Goal: Task Accomplishment & Management: Complete application form

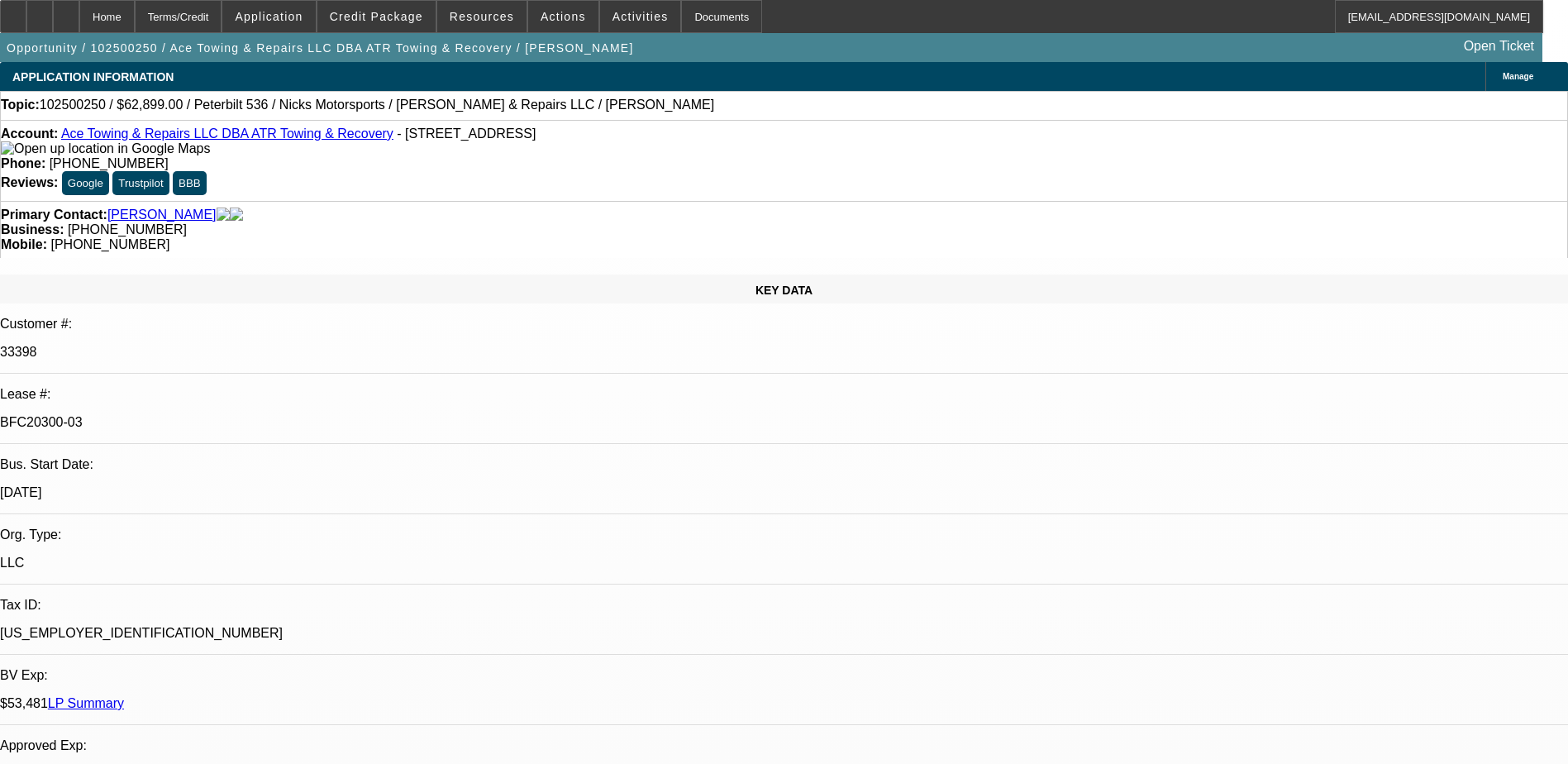
select select "0"
select select "2"
select select "0"
select select "6"
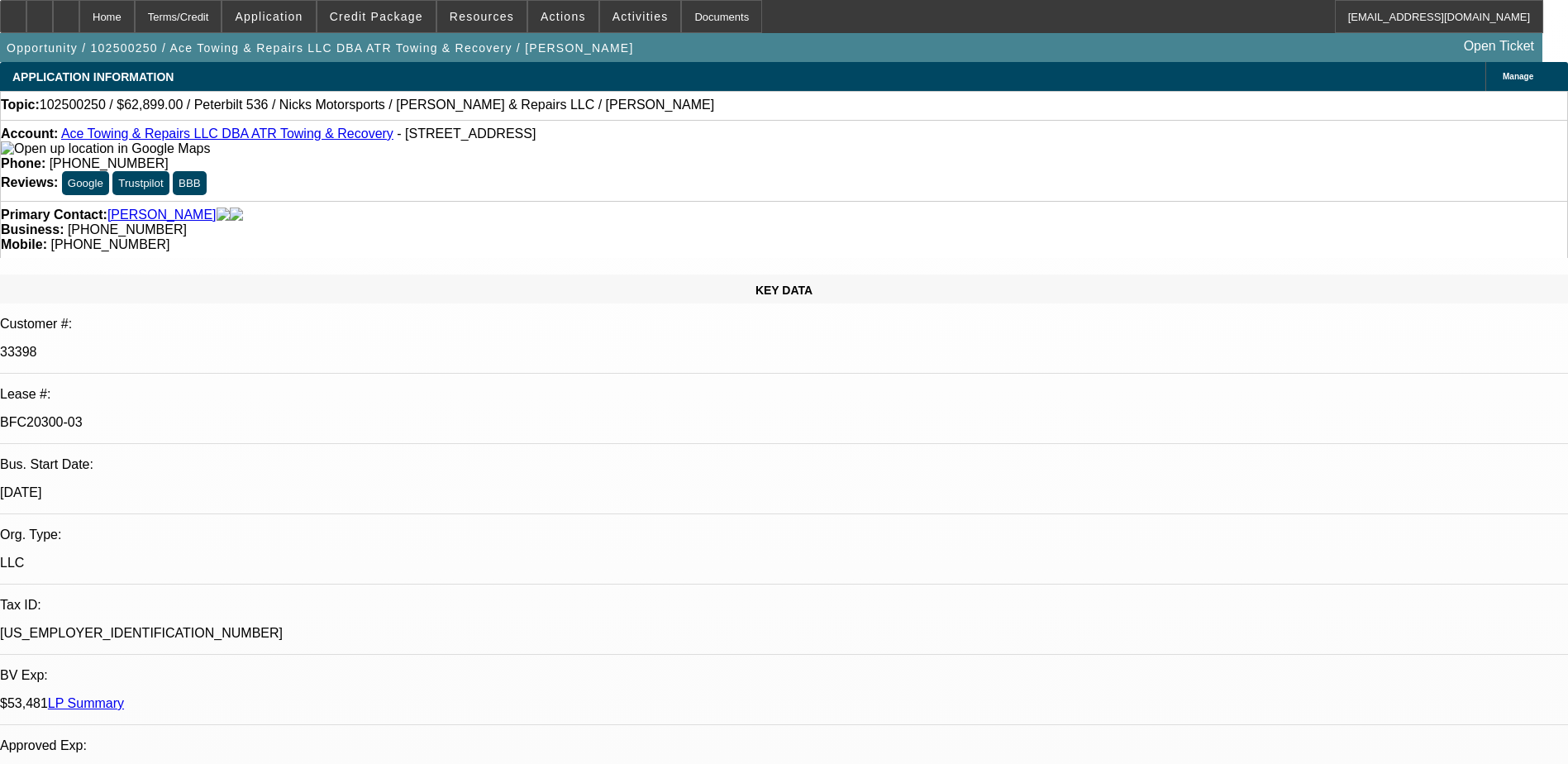
select select "0"
select select "2"
select select "0"
select select "6"
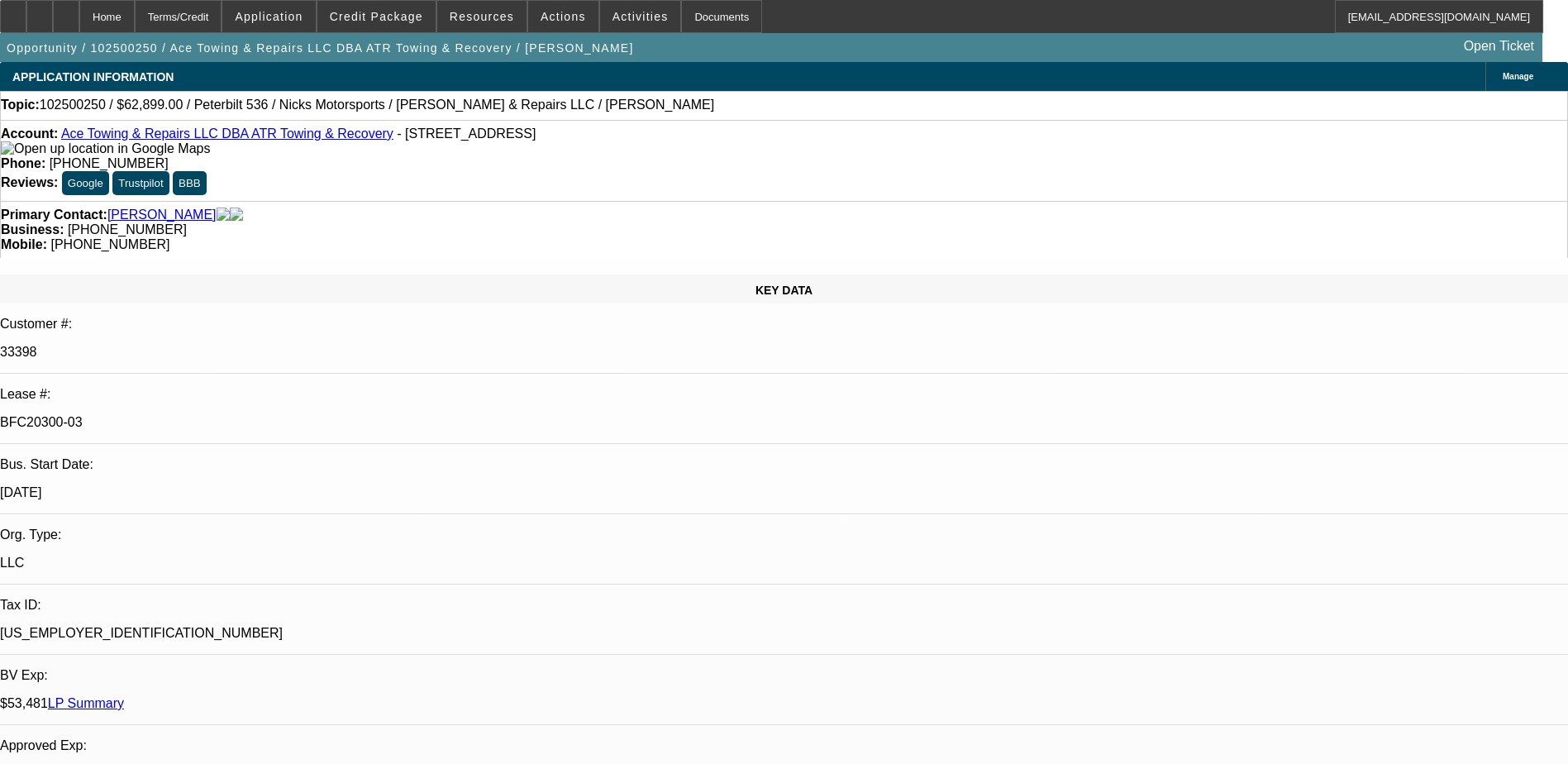
select select "0"
select select "2"
select select "0"
select select "6"
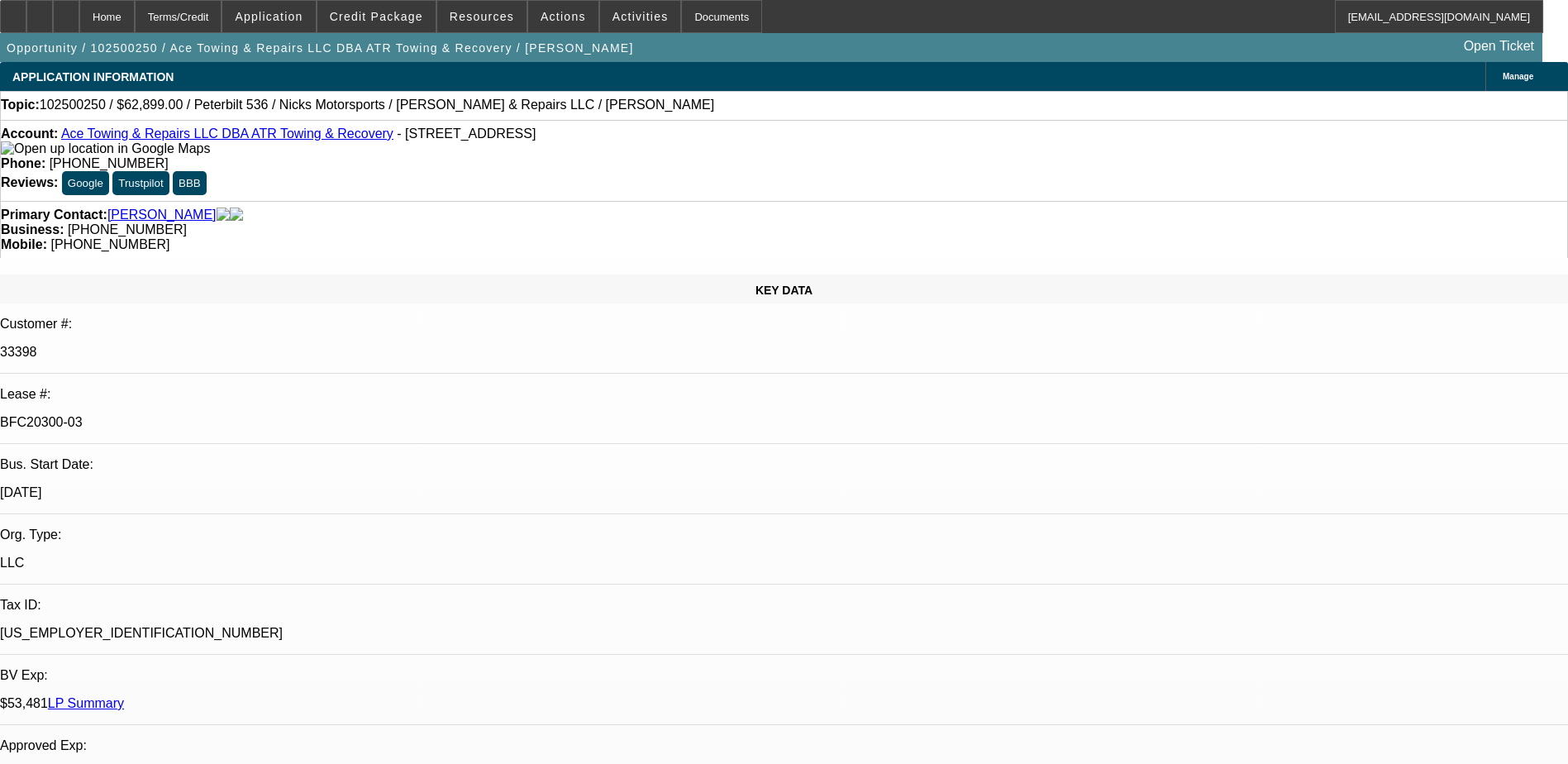
scroll to position [331, 0]
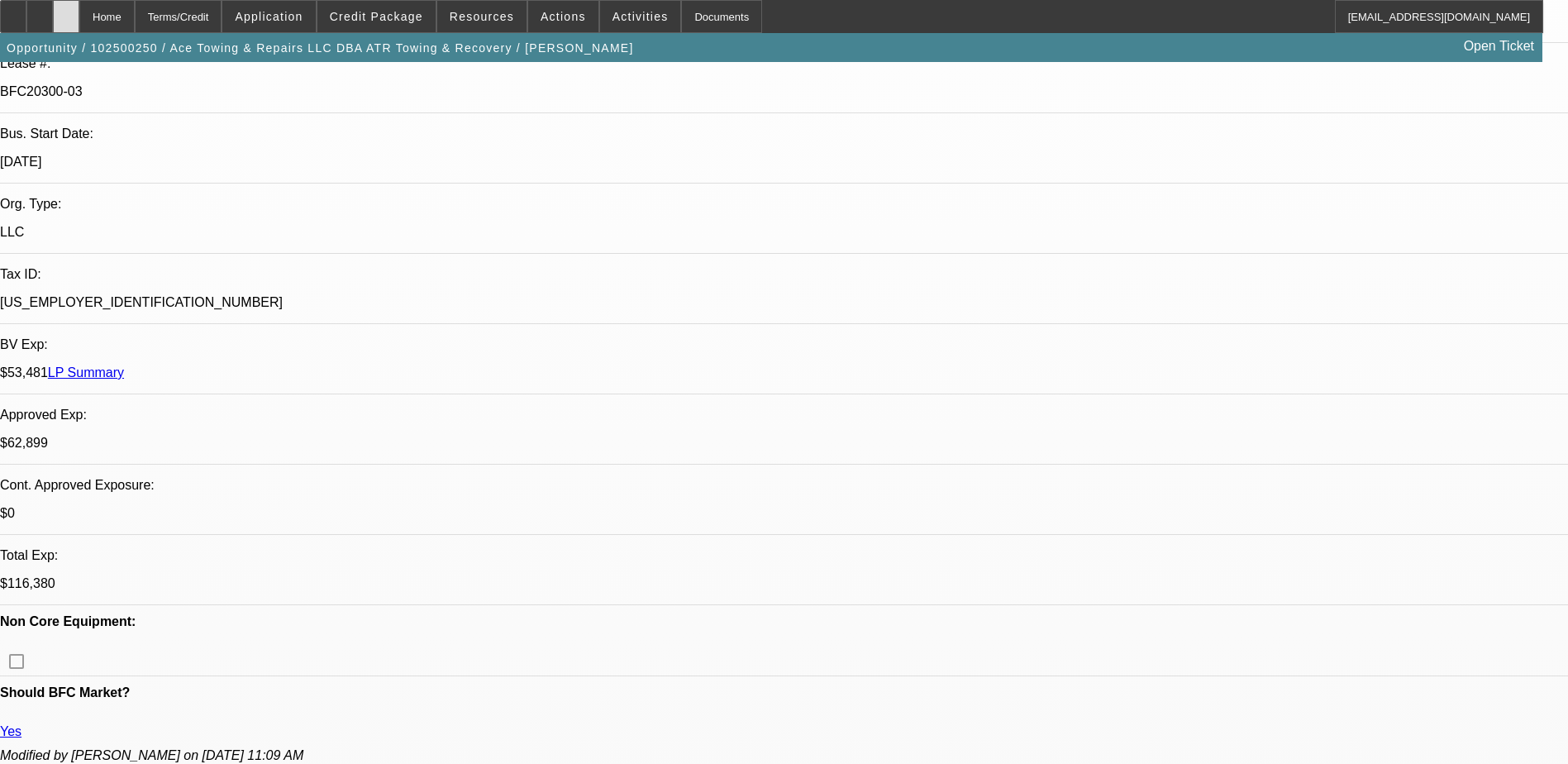
click at [79, 24] on div at bounding box center [66, 16] width 27 height 33
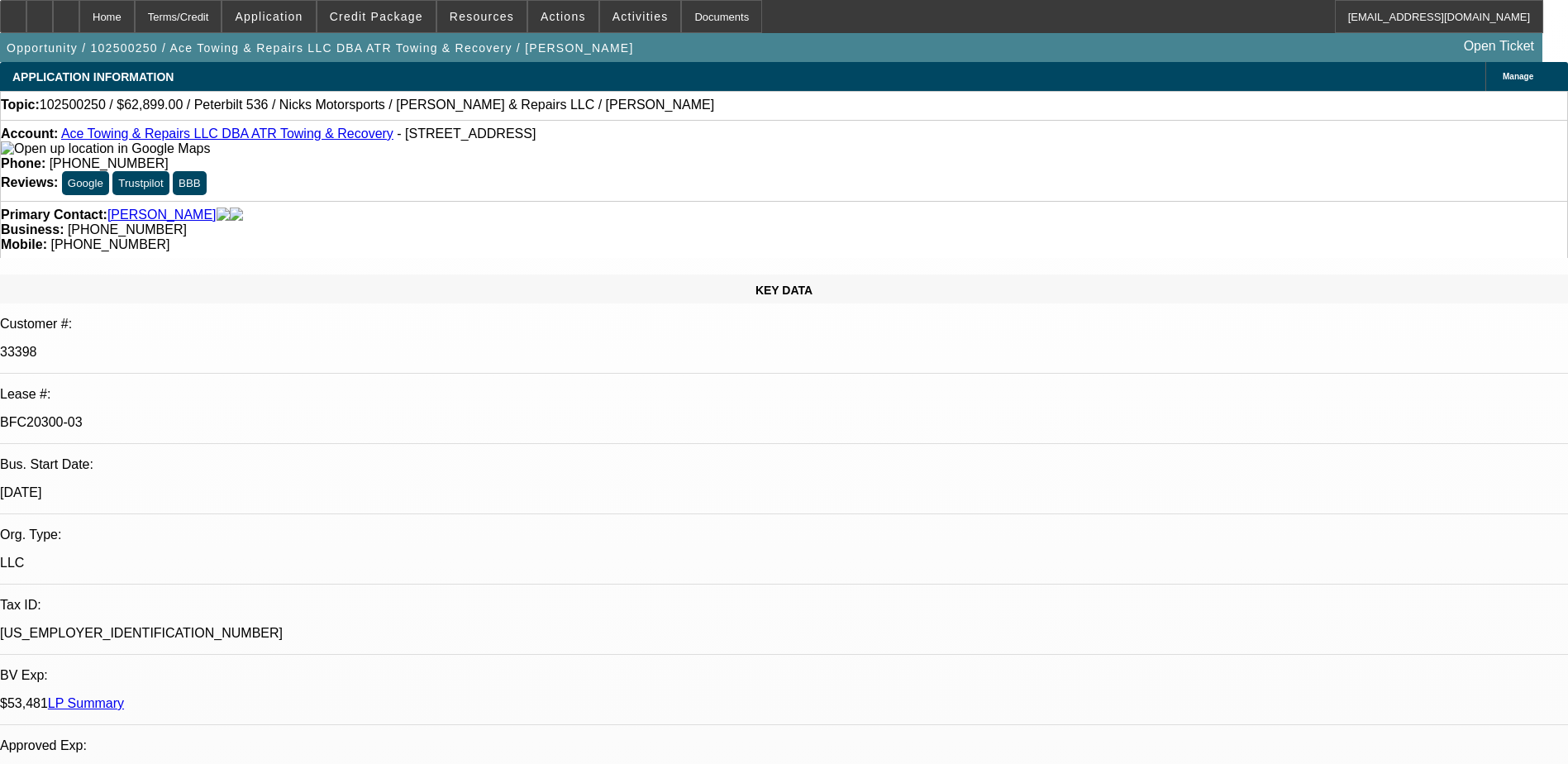
select select "0"
select select "2"
select select "0"
select select "2"
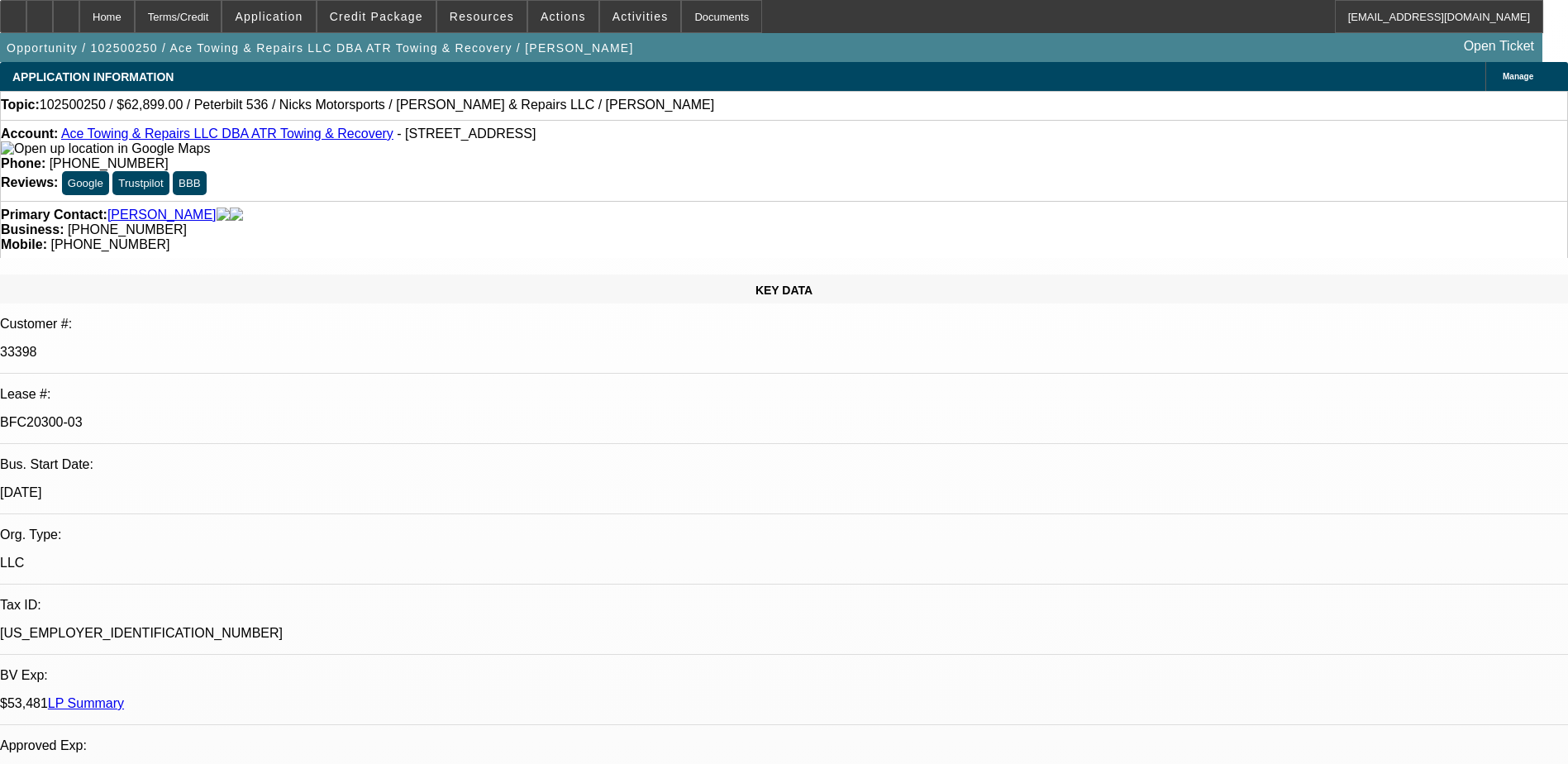
select select "0"
select select "2"
select select "0"
select select "1"
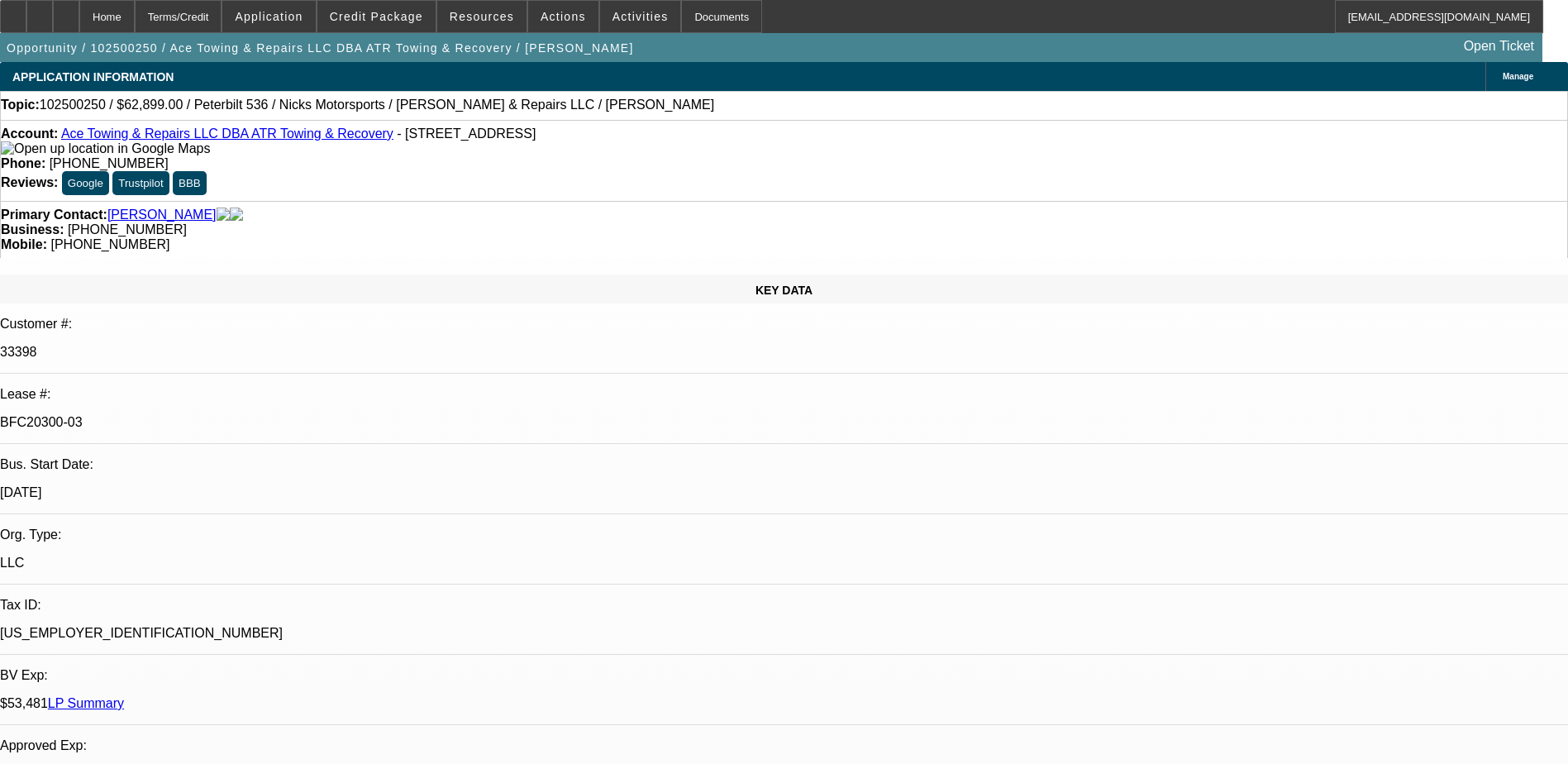
select select "2"
select select "6"
select select "1"
select select "2"
select select "6"
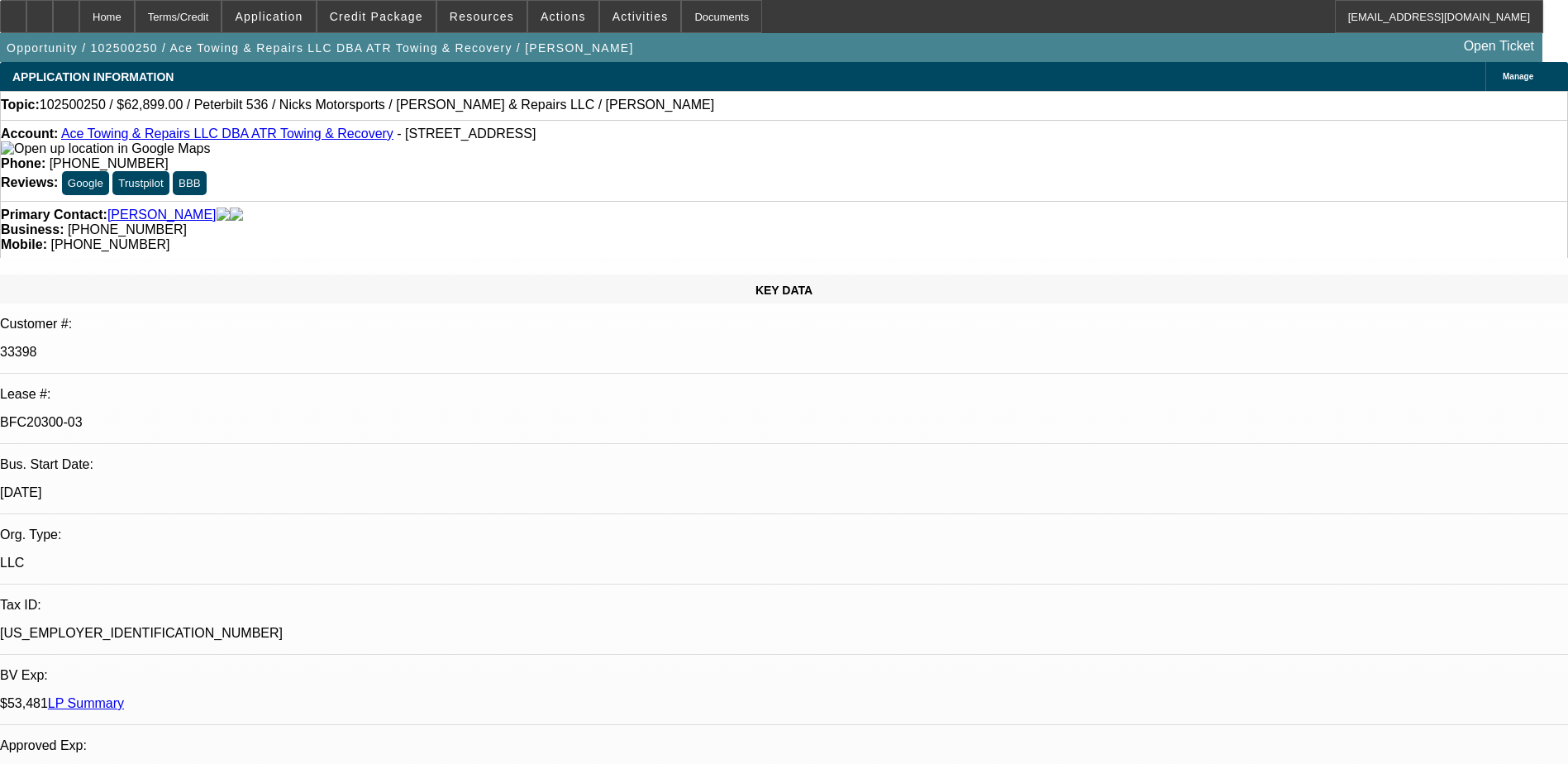
select select "1"
select select "2"
select select "6"
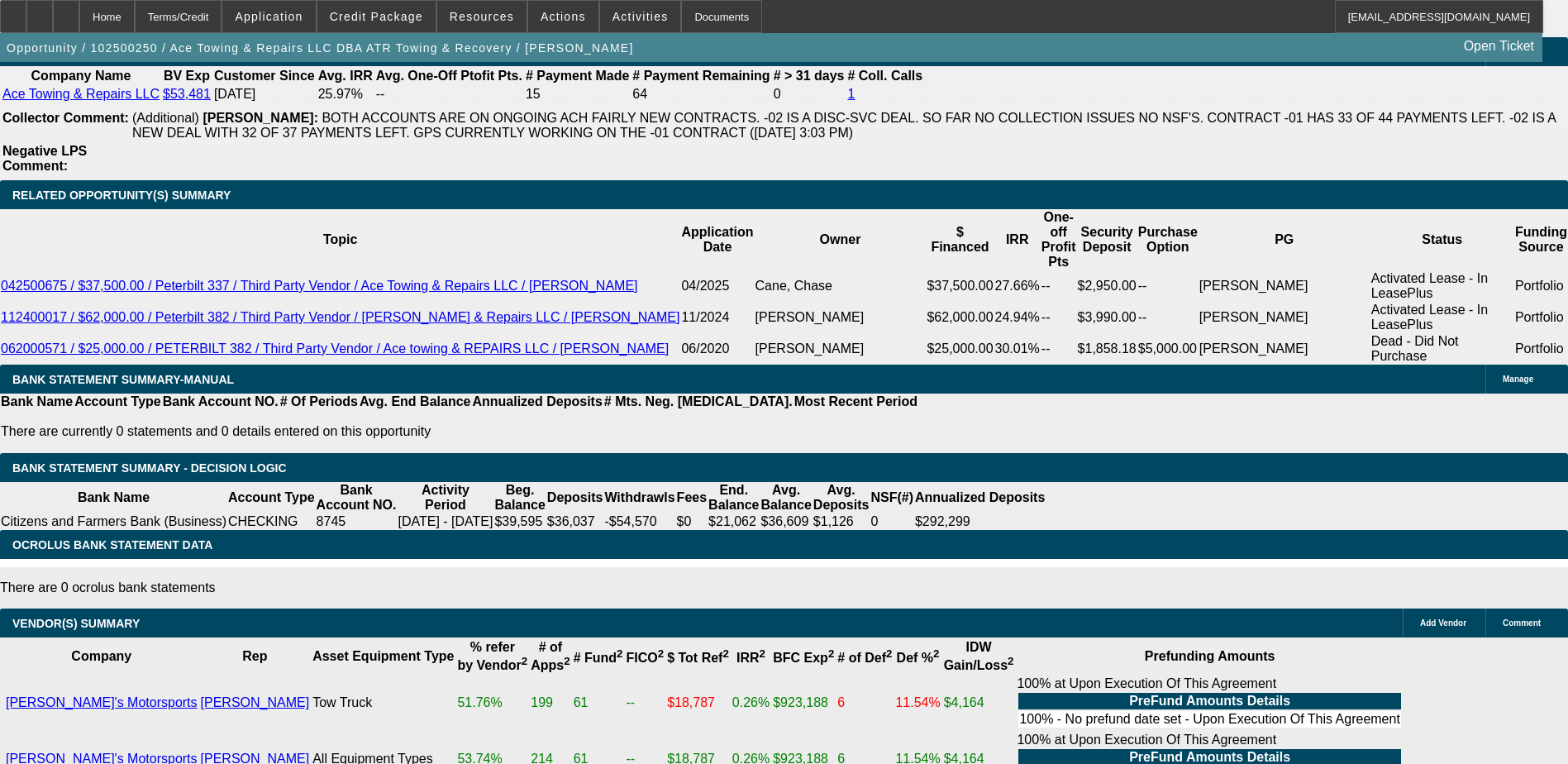
scroll to position [3143, 0]
